Goal: Transaction & Acquisition: Purchase product/service

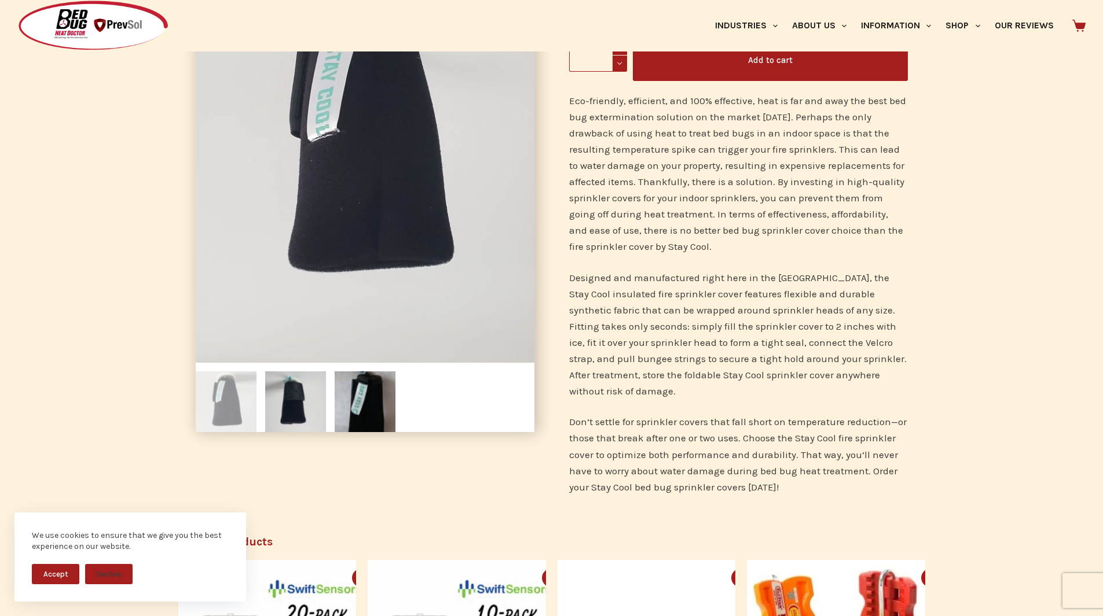
scroll to position [174, 0]
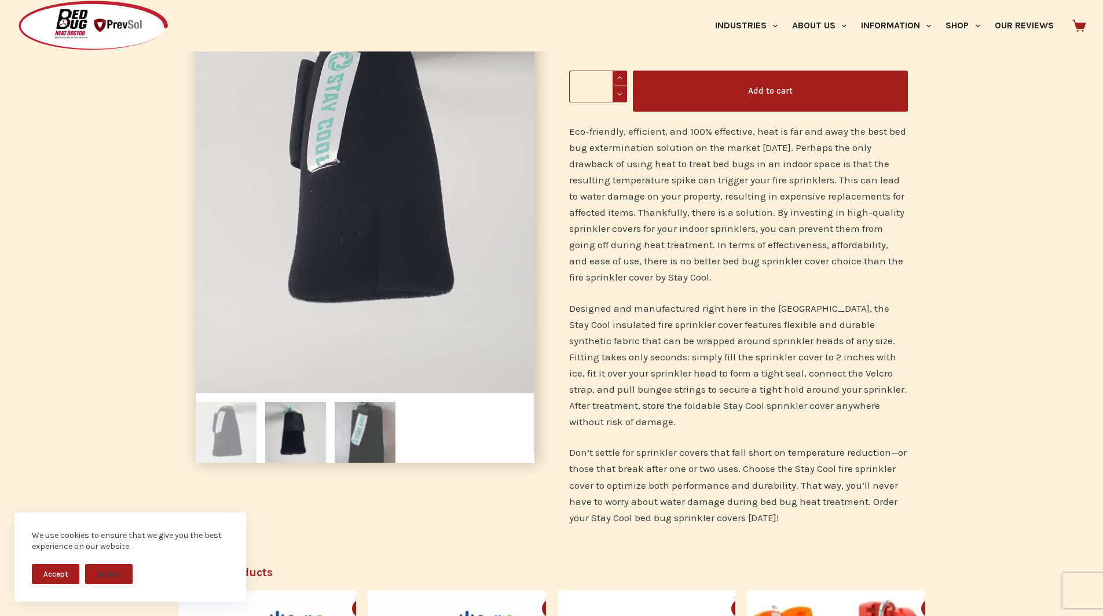
click at [356, 424] on img at bounding box center [365, 432] width 61 height 61
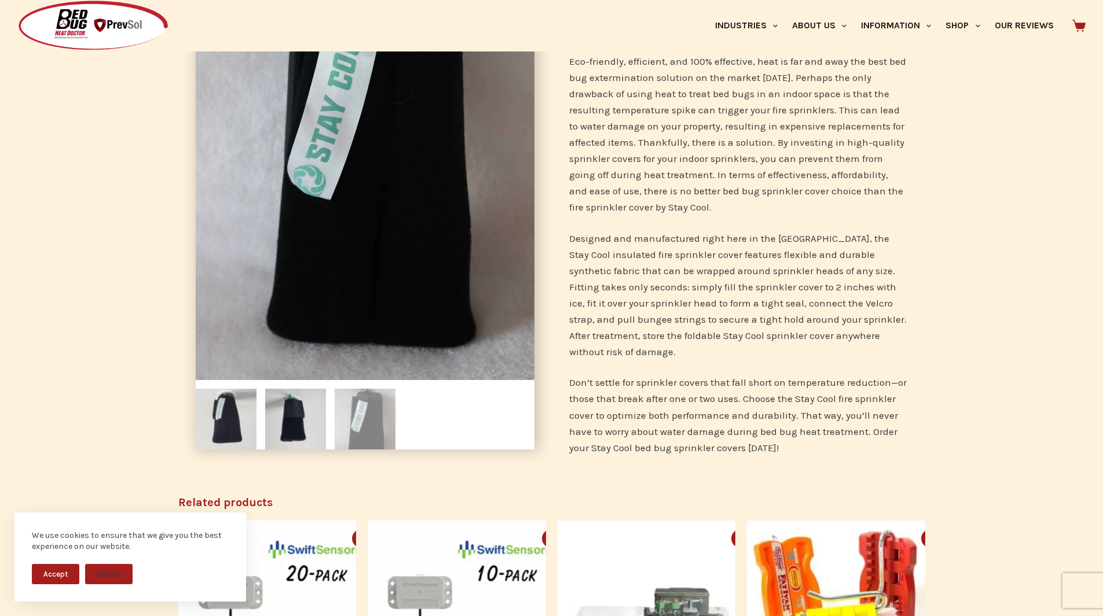
scroll to position [289, 0]
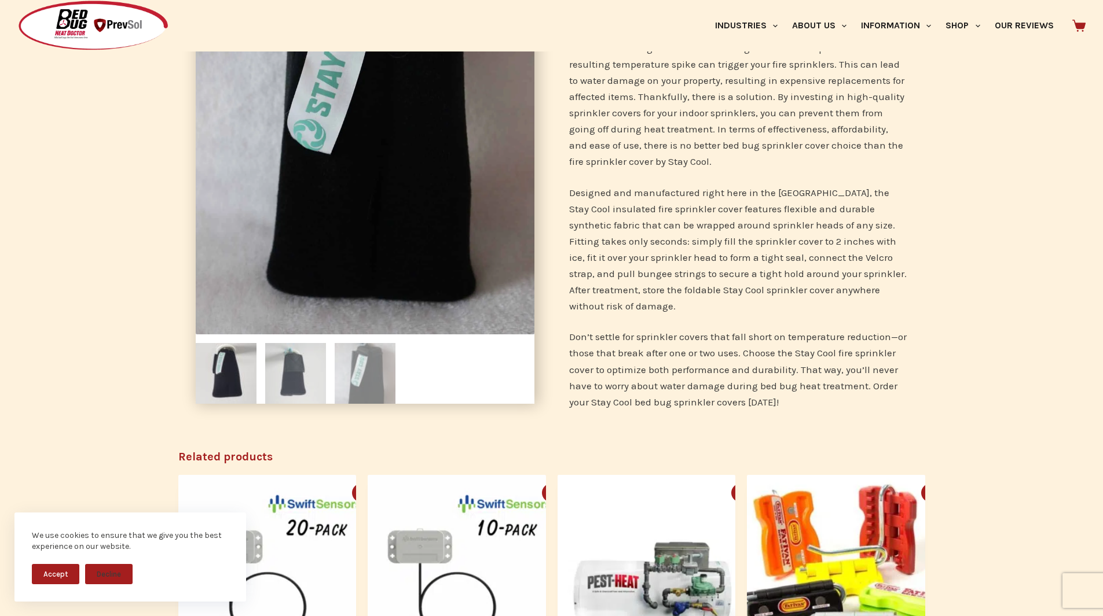
click at [284, 373] on img at bounding box center [295, 373] width 61 height 61
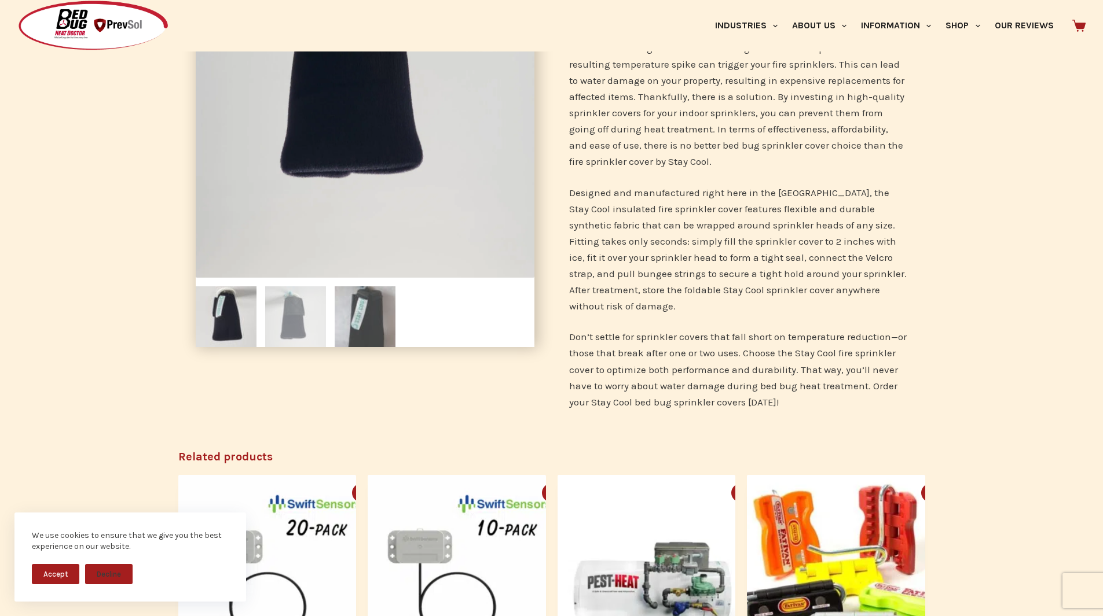
click at [361, 318] on img at bounding box center [365, 317] width 61 height 61
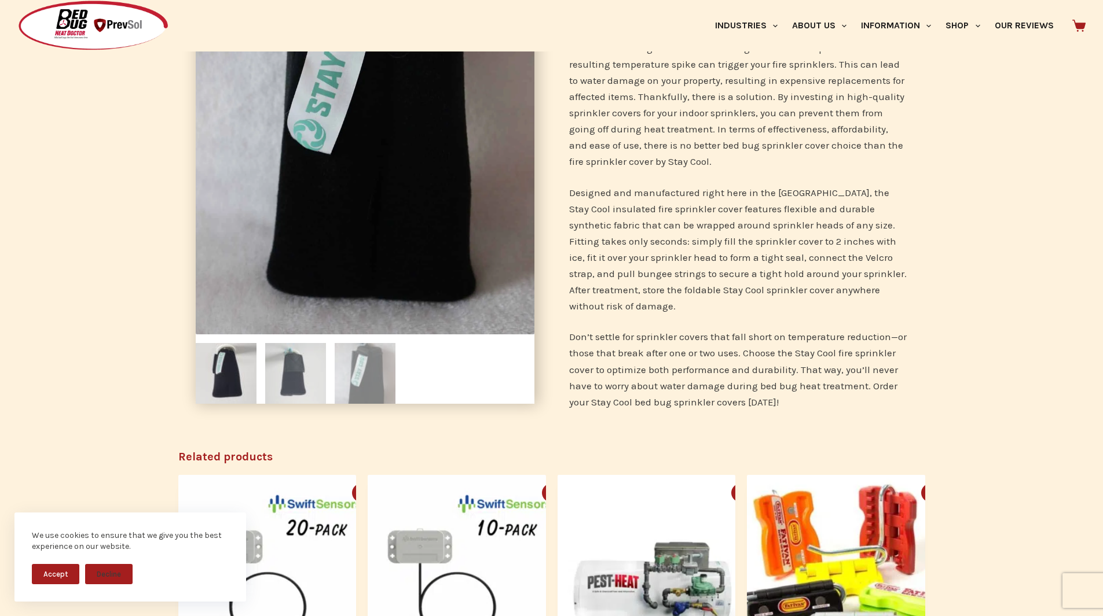
click at [283, 380] on img at bounding box center [295, 373] width 61 height 61
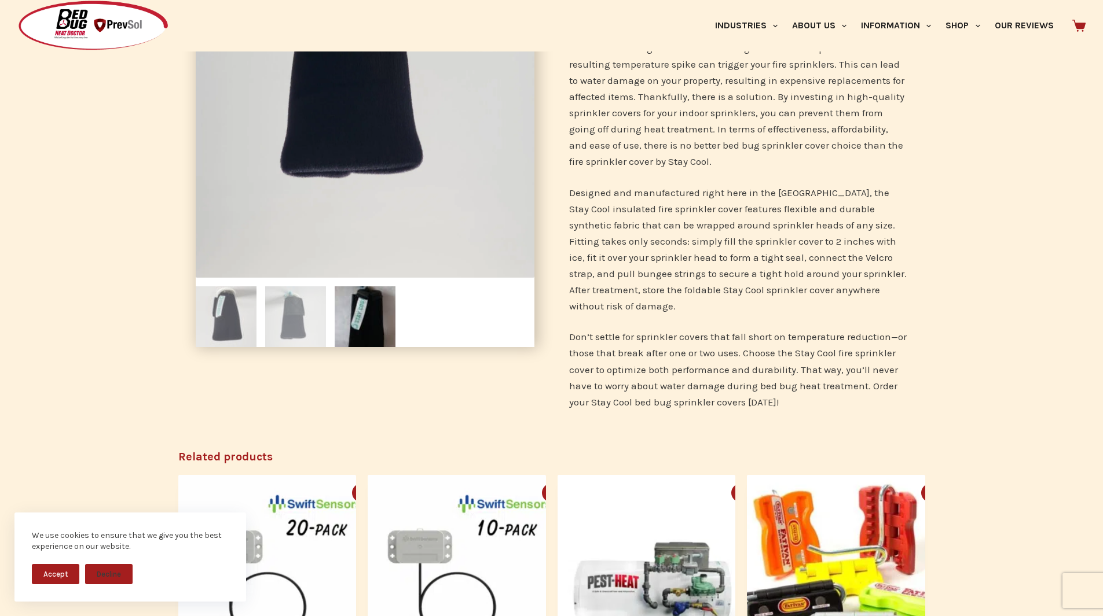
click at [233, 311] on img at bounding box center [226, 317] width 61 height 61
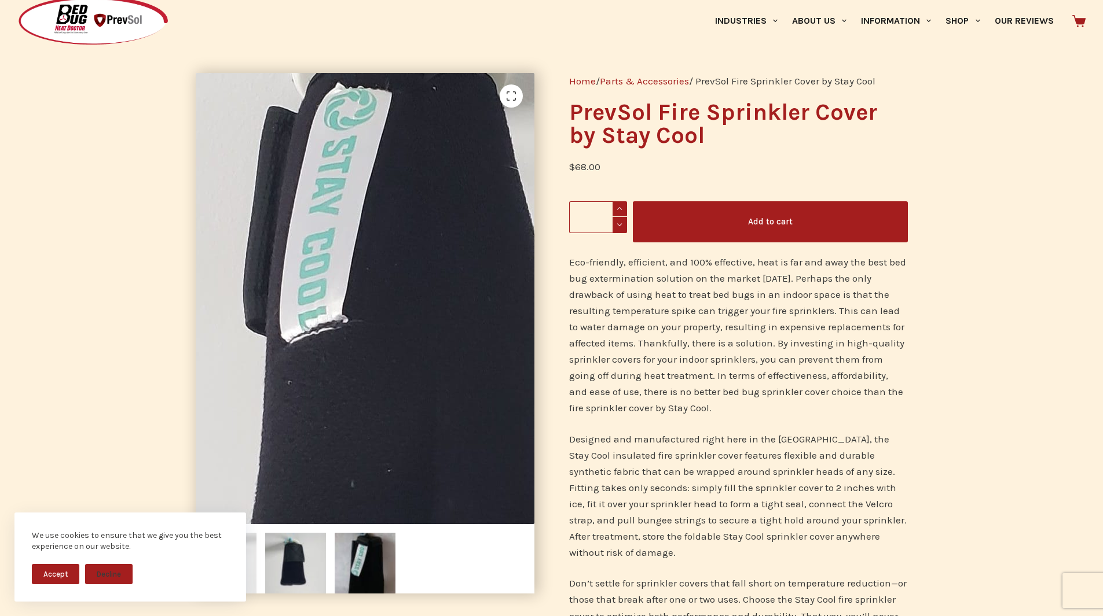
scroll to position [0, 0]
